Goal: Task Accomplishment & Management: Complete application form

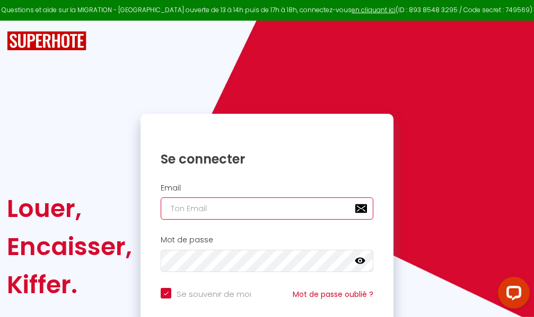
click at [266, 206] on input "email" at bounding box center [267, 209] width 213 height 22
type input "m"
checkbox input "true"
type input "ma"
checkbox input "true"
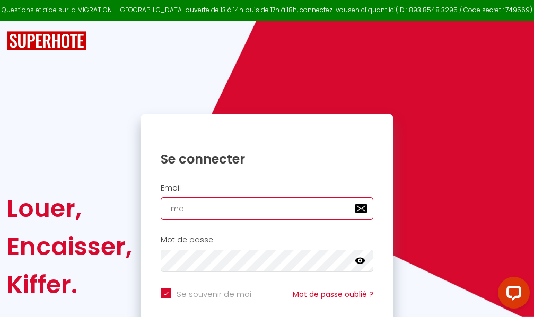
type input "mar"
checkbox input "true"
type input "marc"
checkbox input "true"
type input "marcd"
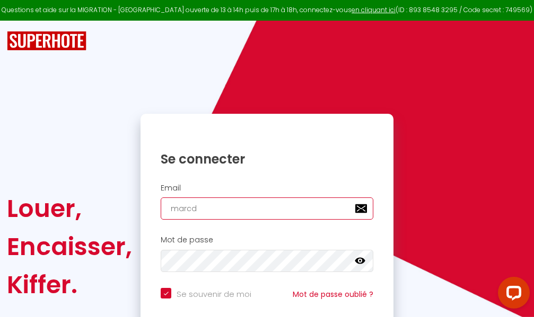
checkbox input "true"
type input "marcdp"
checkbox input "true"
type input "marcdpo"
checkbox input "true"
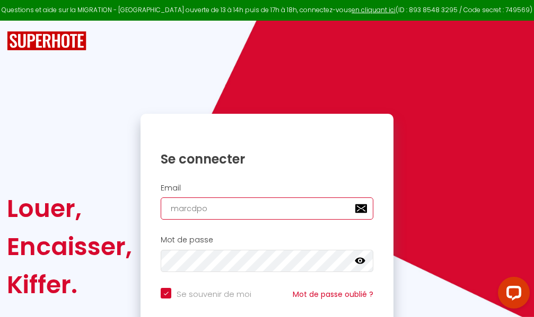
type input "marcdpoz"
checkbox input "true"
type input "marcdpoz."
checkbox input "true"
type input "marcdpoz.l"
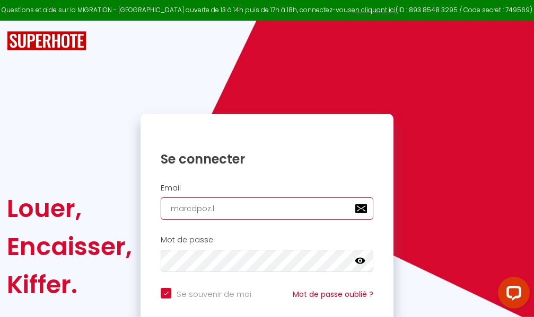
checkbox input "true"
type input "marcdpoz.lo"
checkbox input "true"
type input "marcdpoz.loc"
checkbox input "true"
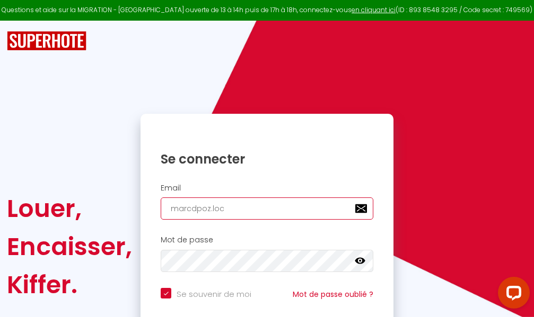
type input "marcdpoz.loca"
checkbox input "true"
type input "marcdpoz.locat"
checkbox input "true"
type input "marcdpoz.locati"
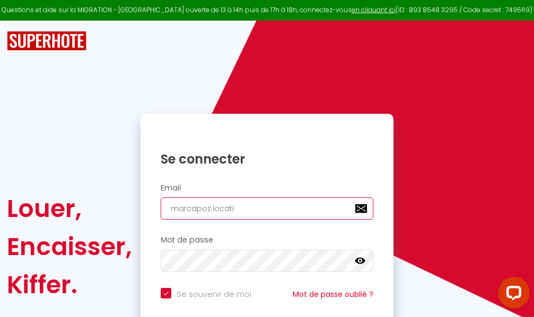
checkbox input "true"
type input "marcdpoz.locatio"
checkbox input "true"
type input "marcdpoz.location"
checkbox input "true"
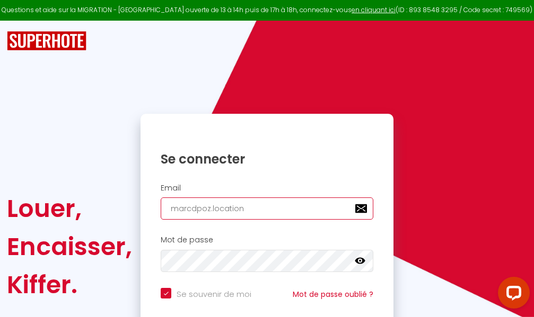
type input "marcdpoz.location@"
checkbox input "true"
type input "marcdpoz.location@g"
checkbox input "true"
type input "marcdpoz.location@gm"
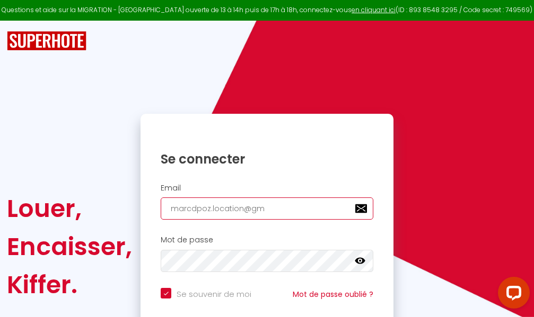
checkbox input "true"
type input "marcdpoz.location@gma"
checkbox input "true"
type input "marcdpoz.location@gmai"
checkbox input "true"
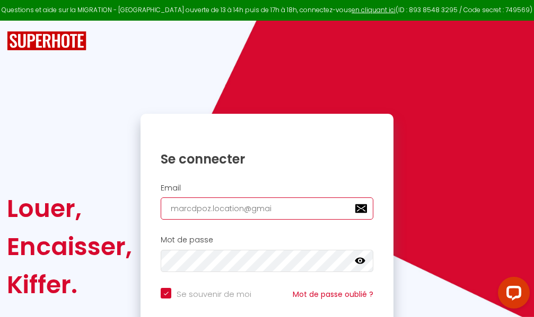
type input "[EMAIL_ADDRESS]"
checkbox input "true"
type input "[EMAIL_ADDRESS]."
checkbox input "true"
type input "marcdpoz.location@gmail.c"
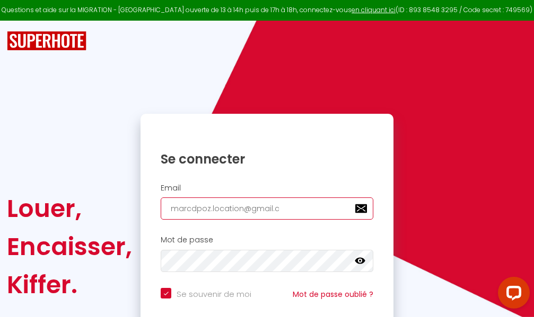
checkbox input "true"
type input "[EMAIL_ADDRESS][DOMAIN_NAME]"
checkbox input "true"
type input "[EMAIL_ADDRESS][DOMAIN_NAME]"
checkbox input "true"
